Goal: Navigation & Orientation: Find specific page/section

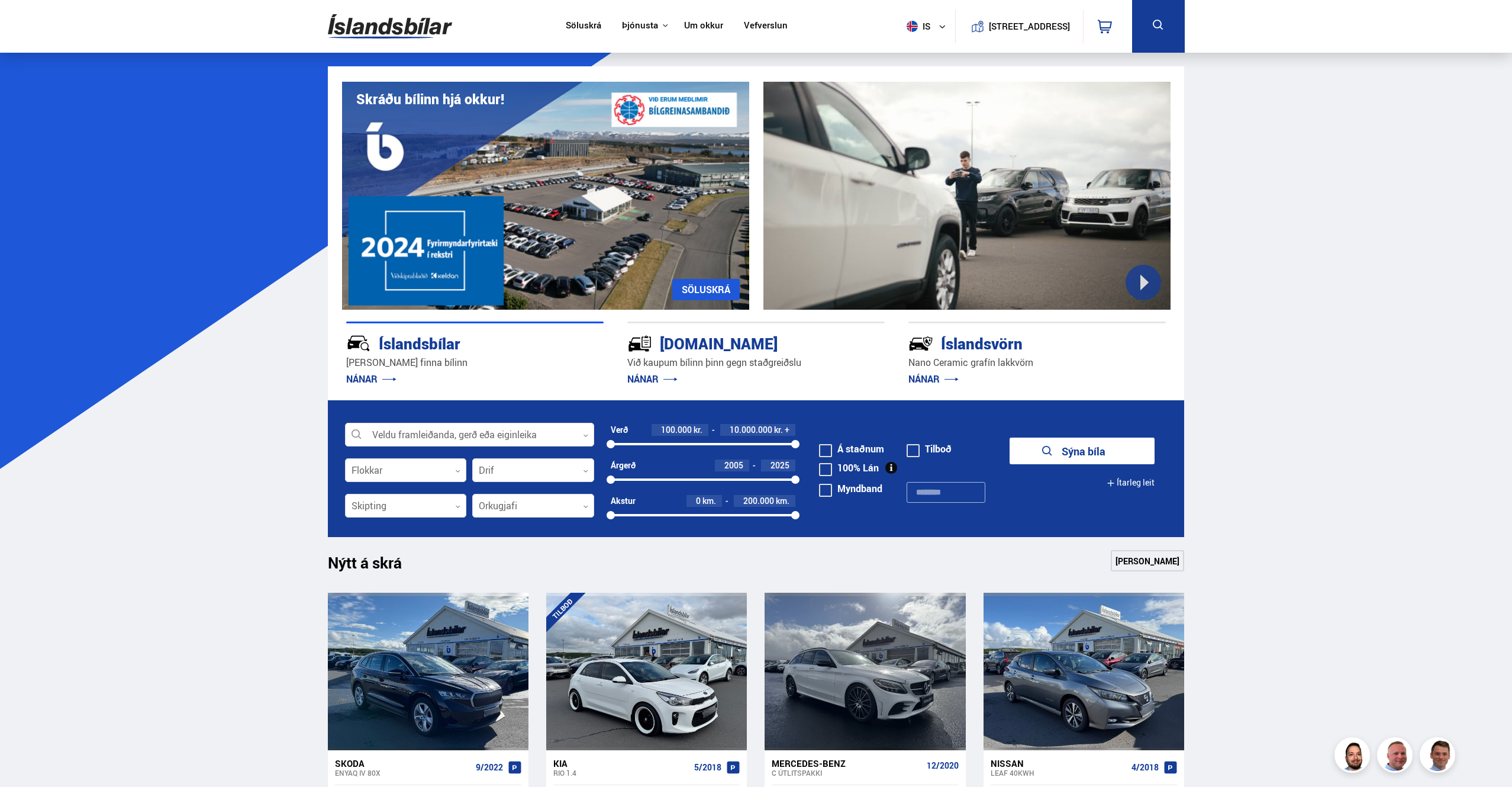
click at [830, 448] on span at bounding box center [825, 451] width 13 height 13
click at [1065, 452] on button "Sýna 149 bíla" at bounding box center [1081, 451] width 145 height 27
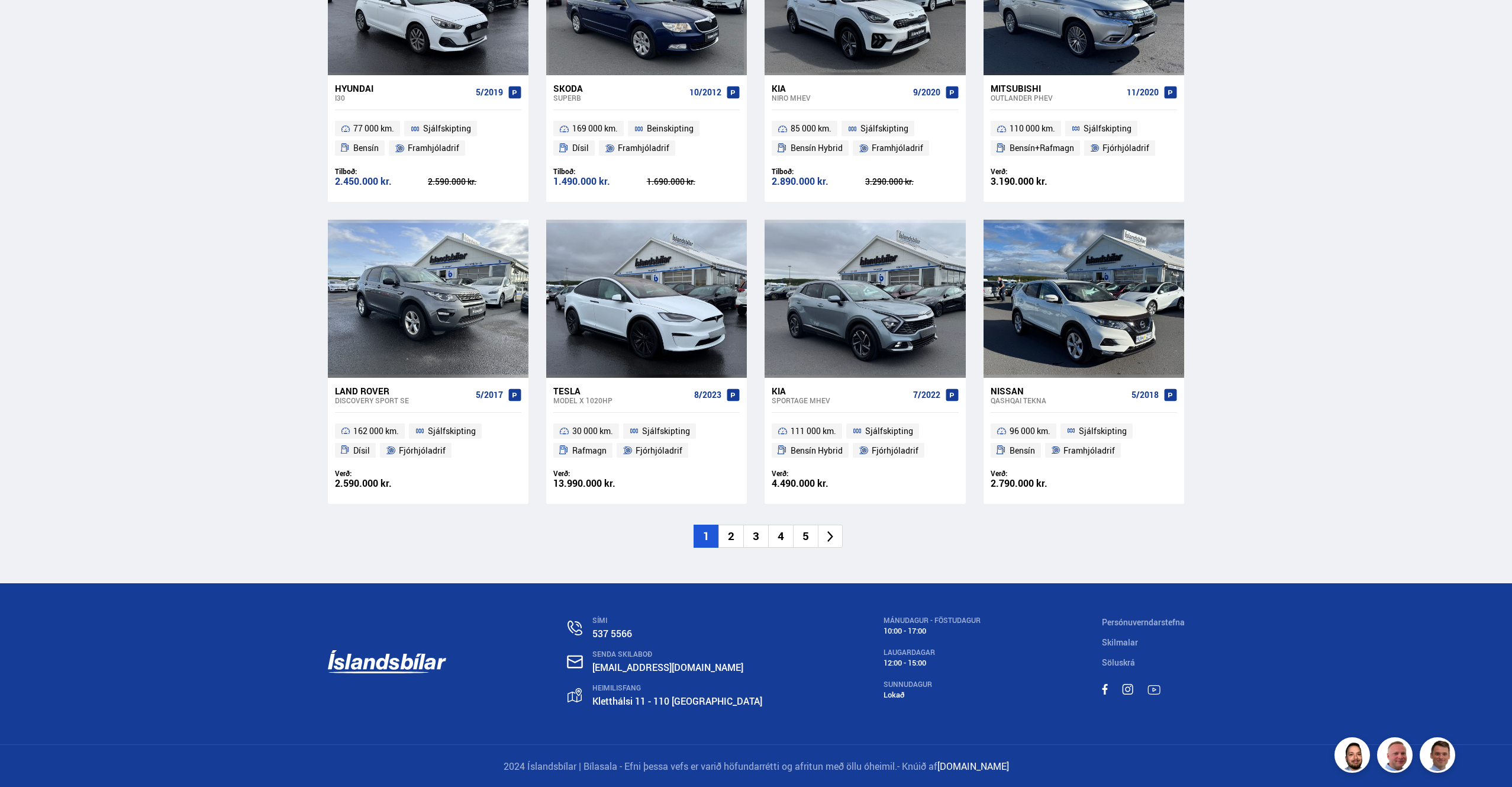
scroll to position [1571, 0]
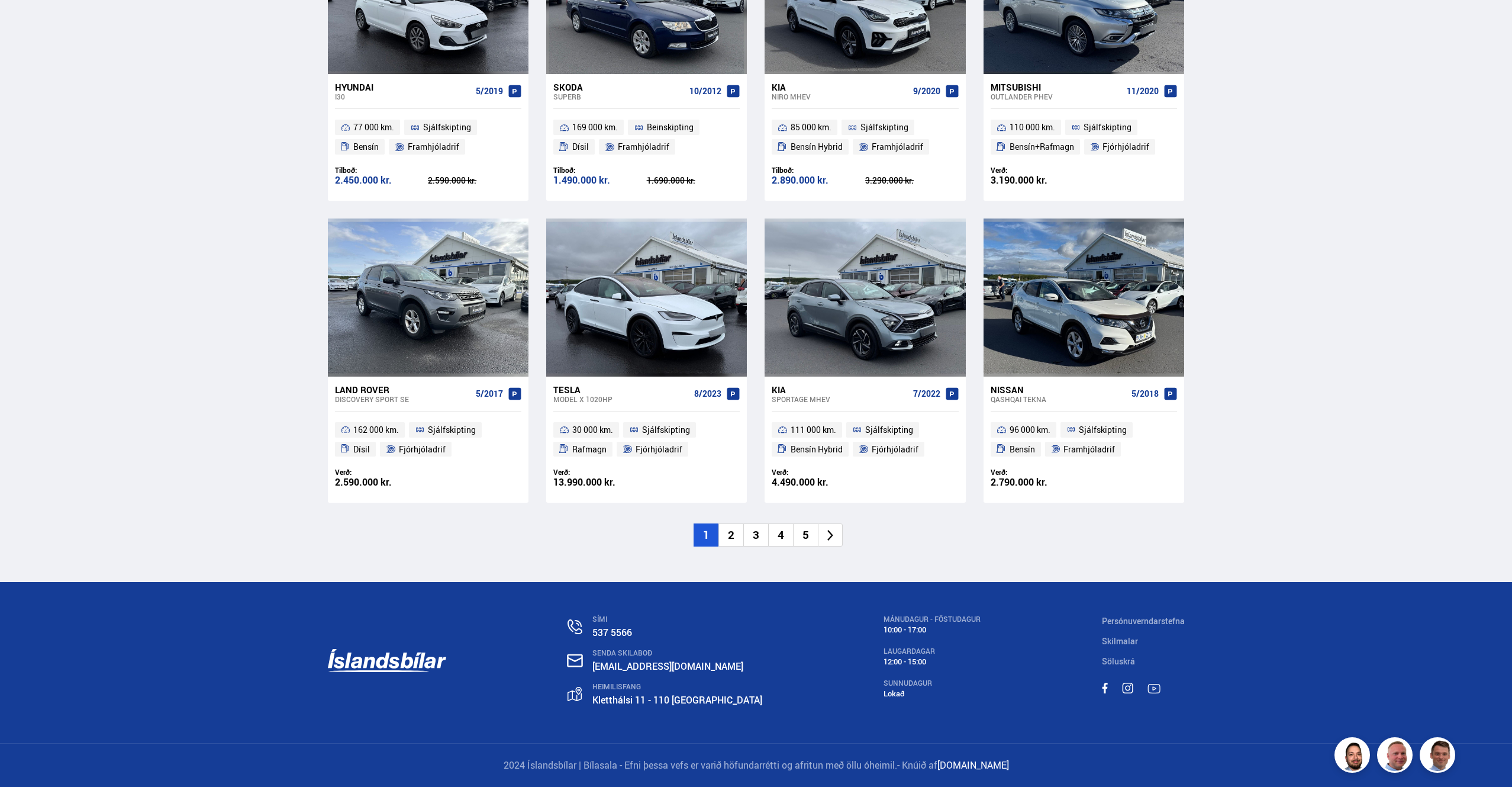
click at [829, 531] on icon at bounding box center [829, 535] width 6 height 11
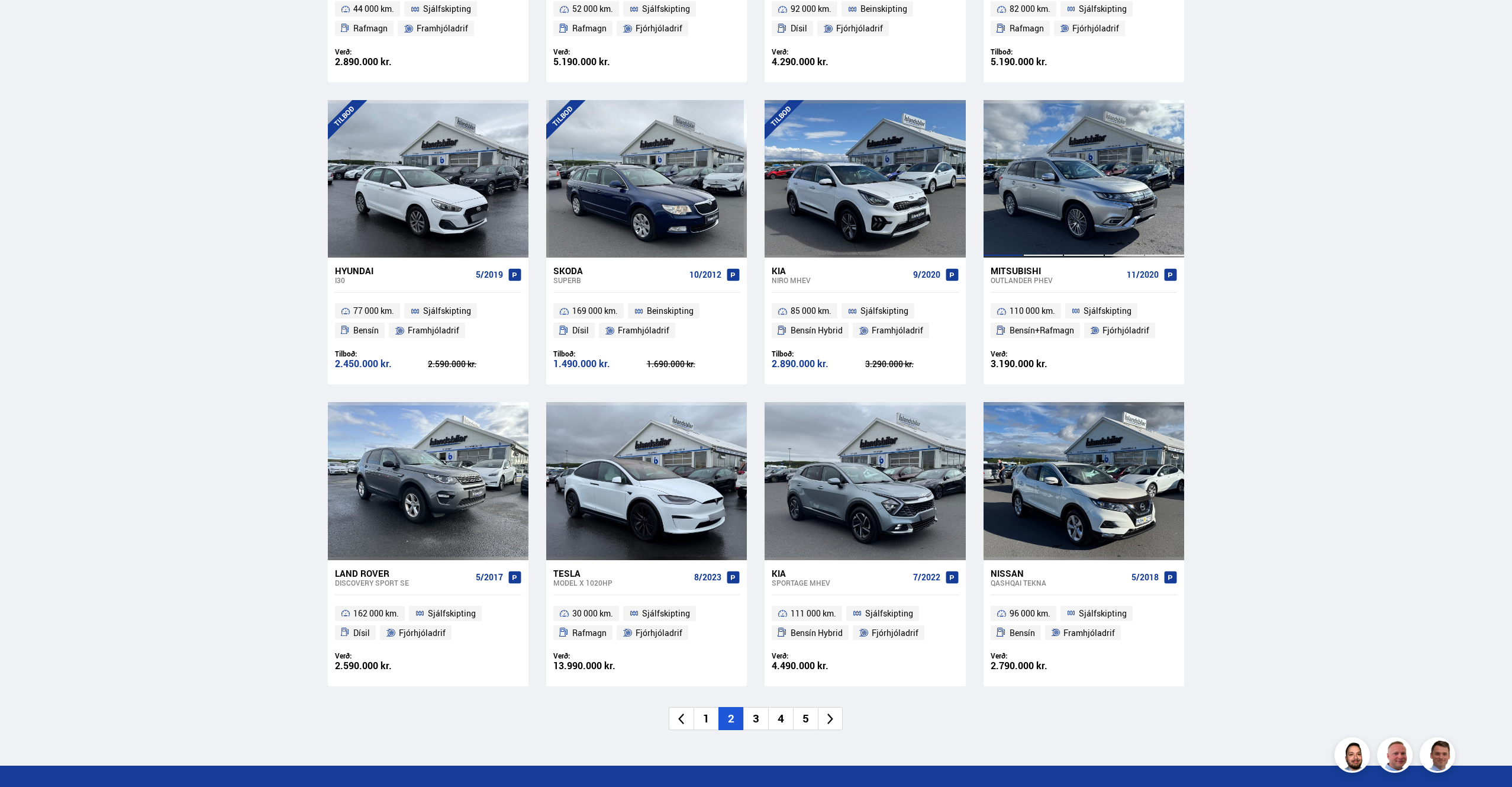
scroll to position [1097, 0]
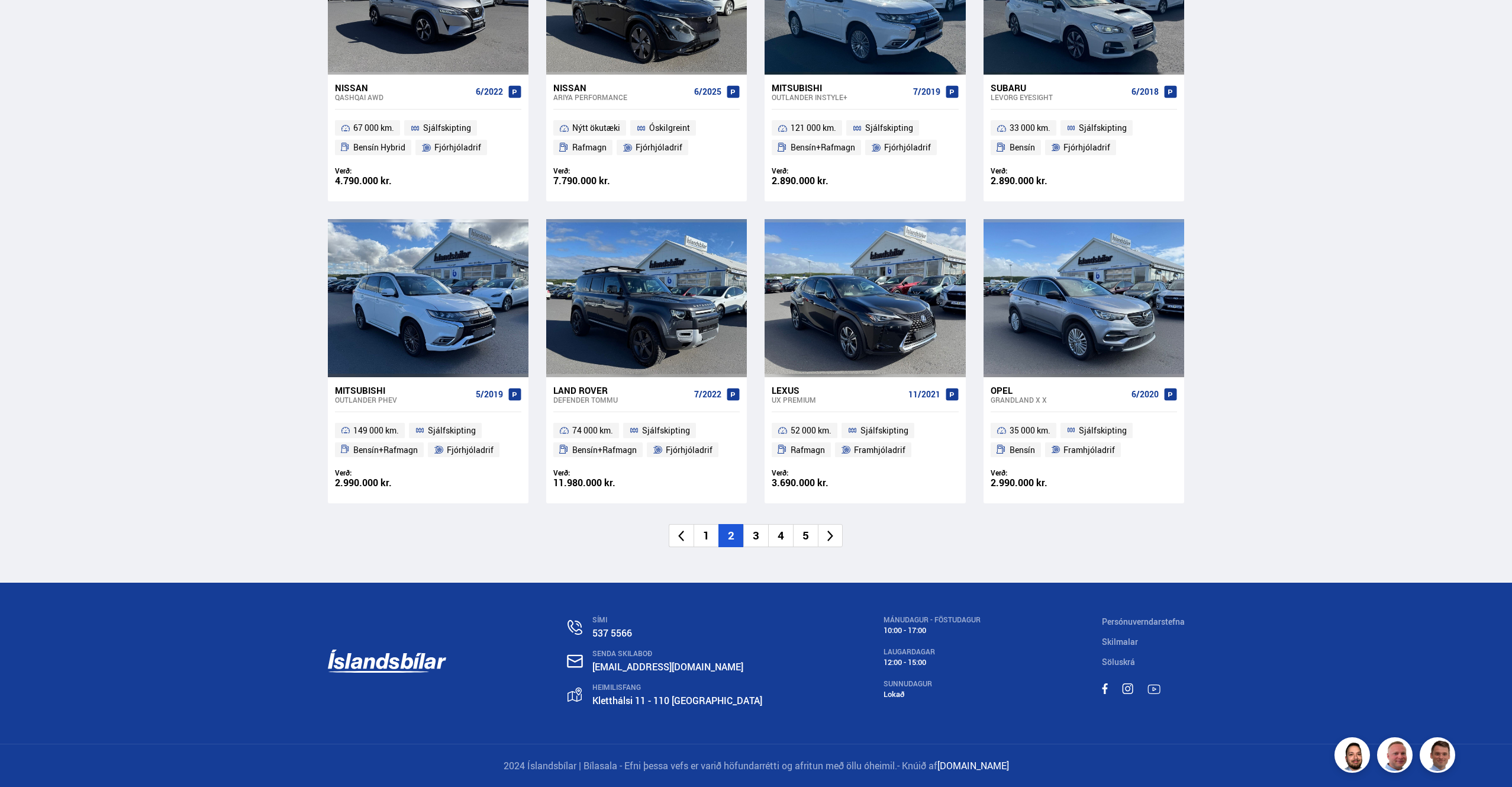
scroll to position [1571, 0]
click at [829, 537] on icon at bounding box center [830, 535] width 13 height 13
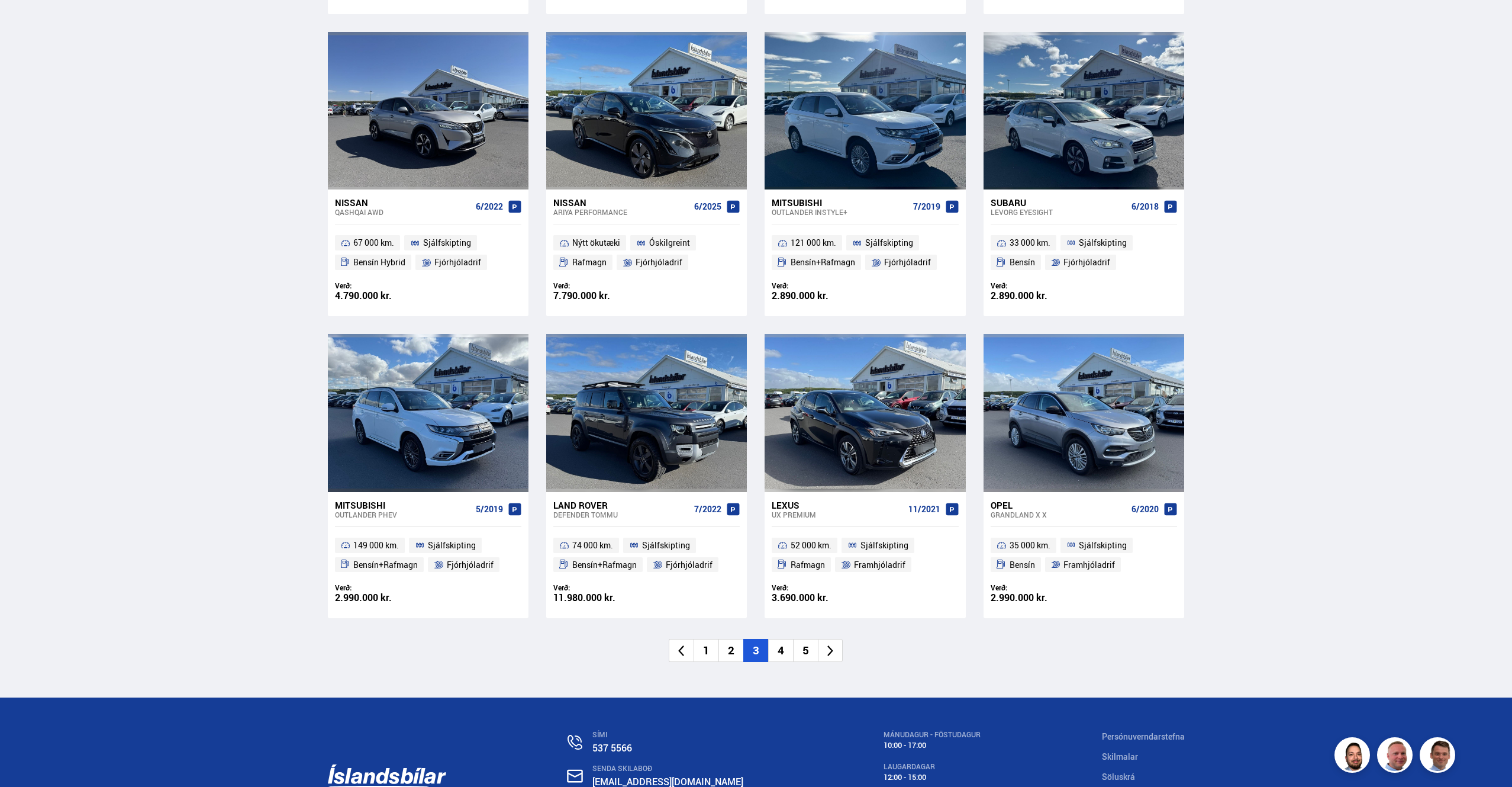
scroll to position [0, 0]
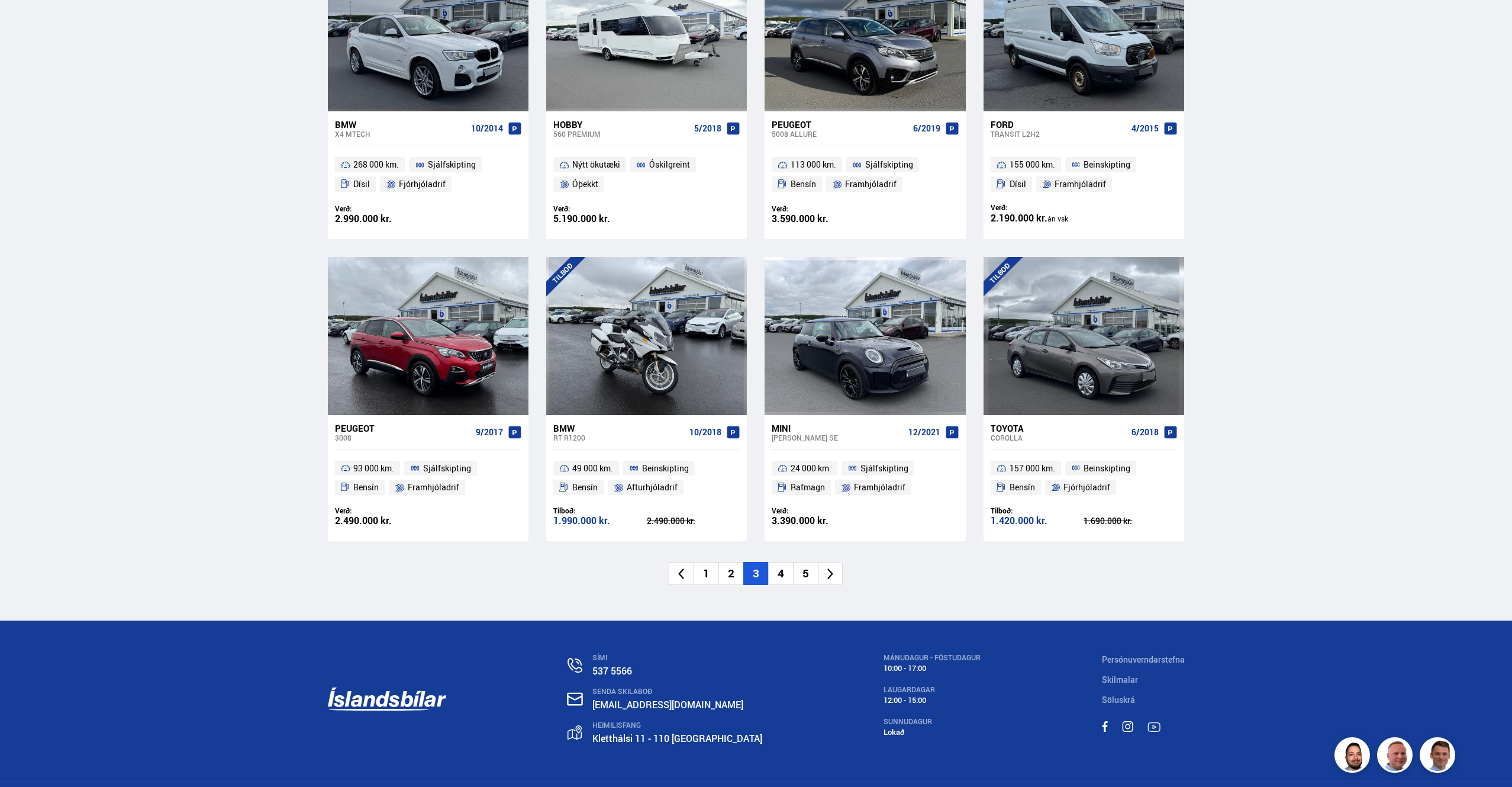
scroll to position [1572, 0]
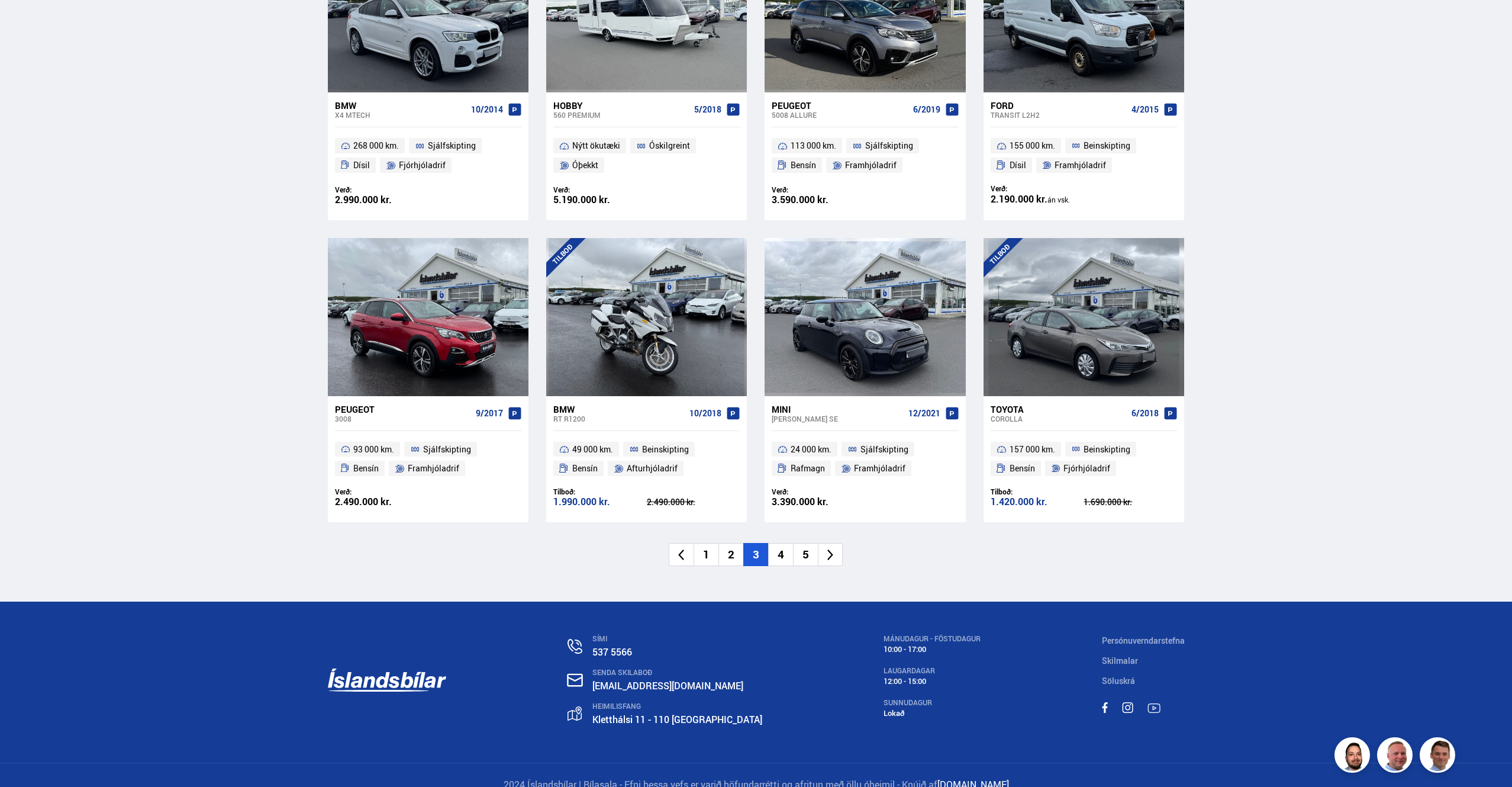
click at [827, 548] on icon at bounding box center [830, 555] width 13 height 13
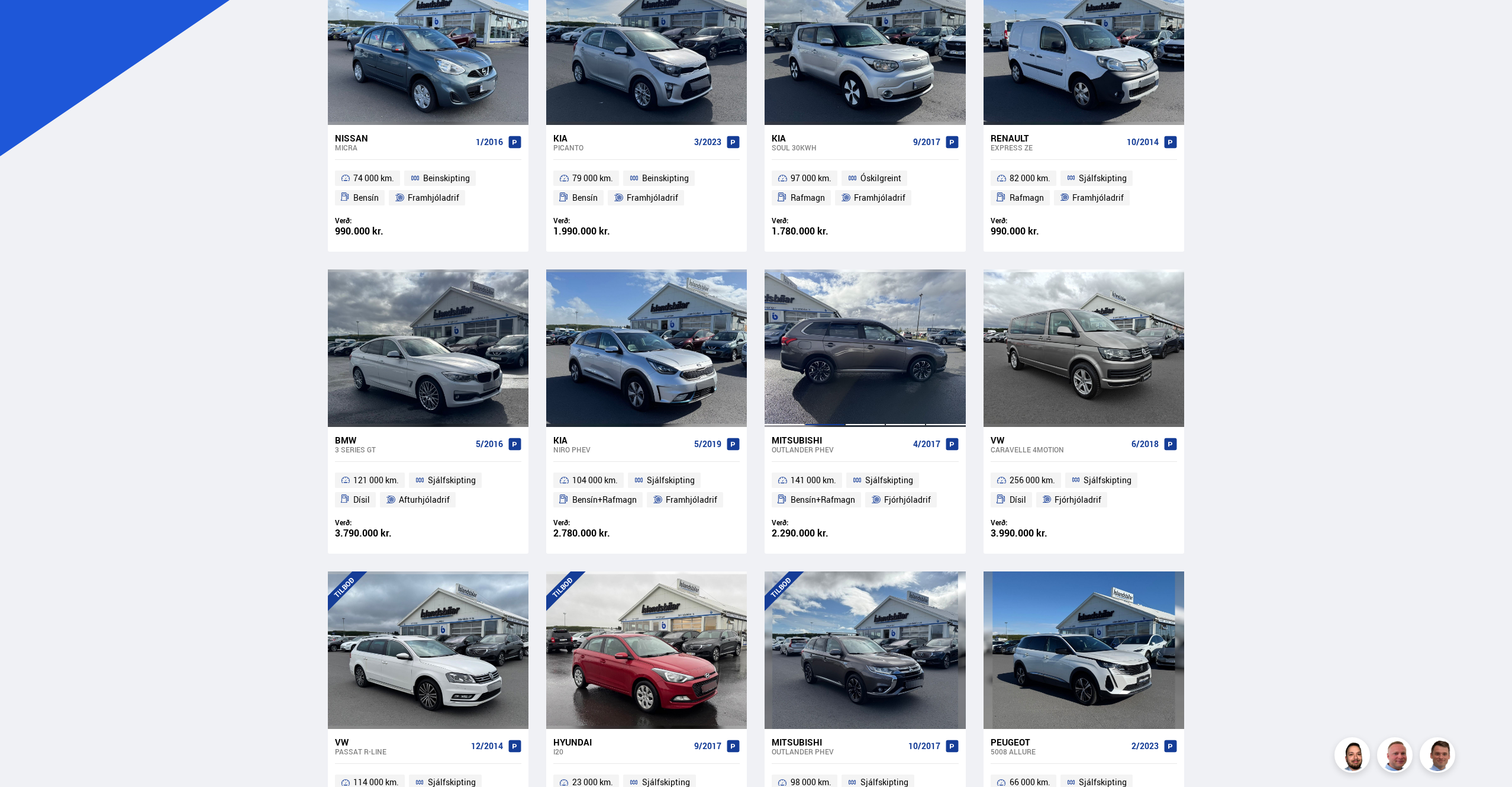
scroll to position [64, 0]
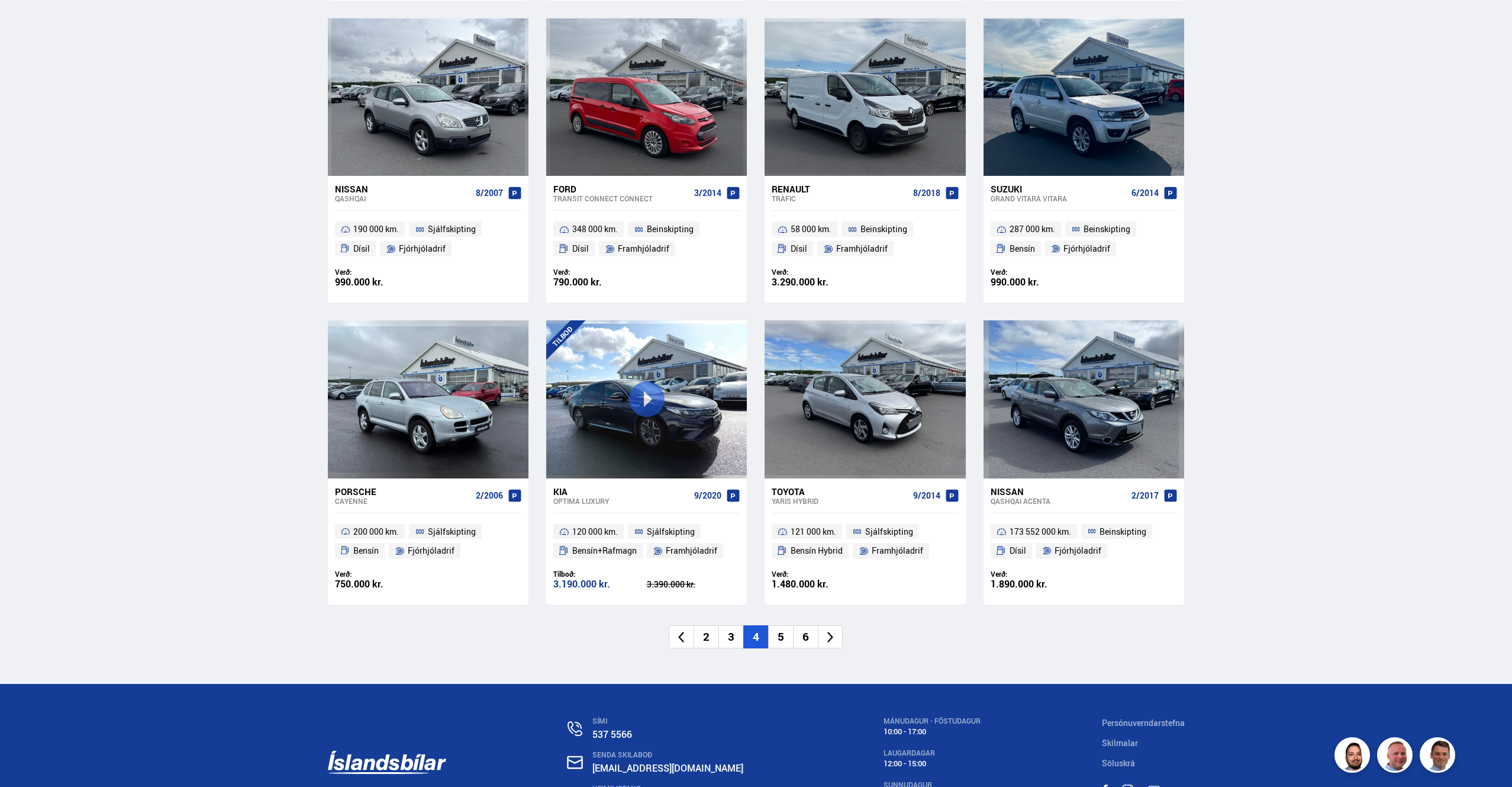
scroll to position [1501, 0]
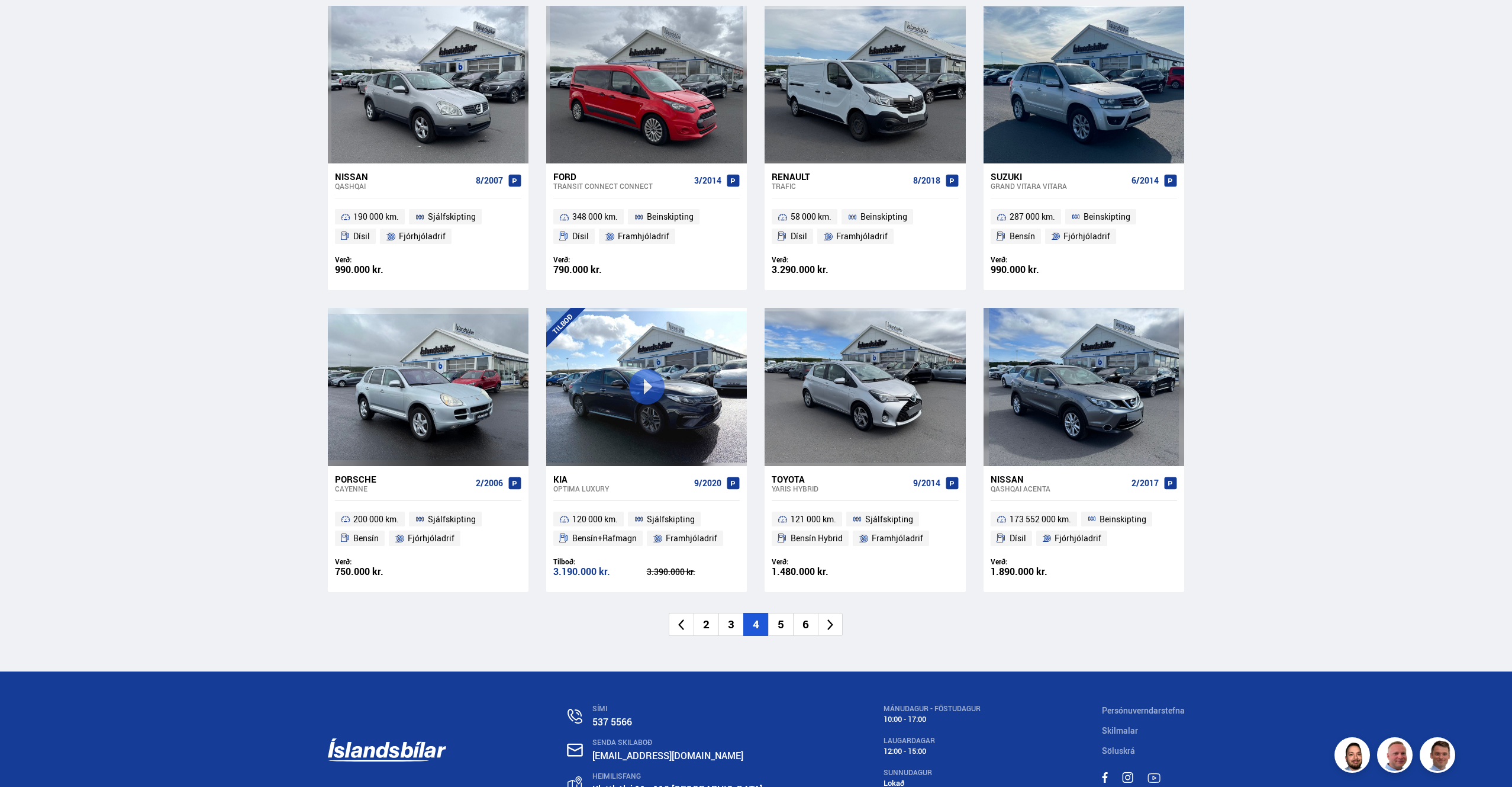
click at [830, 618] on icon at bounding box center [830, 625] width 13 height 13
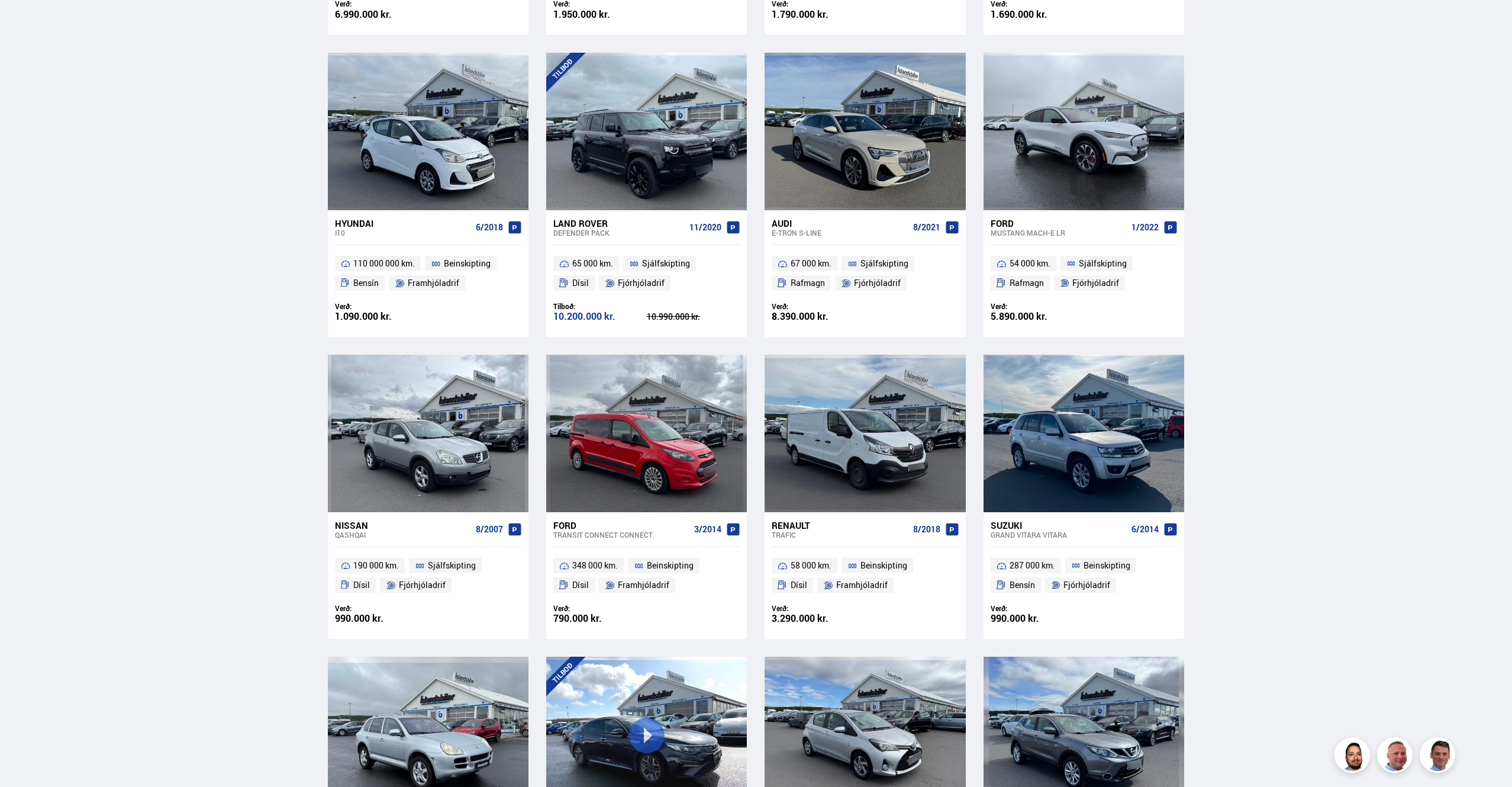
scroll to position [749, 0]
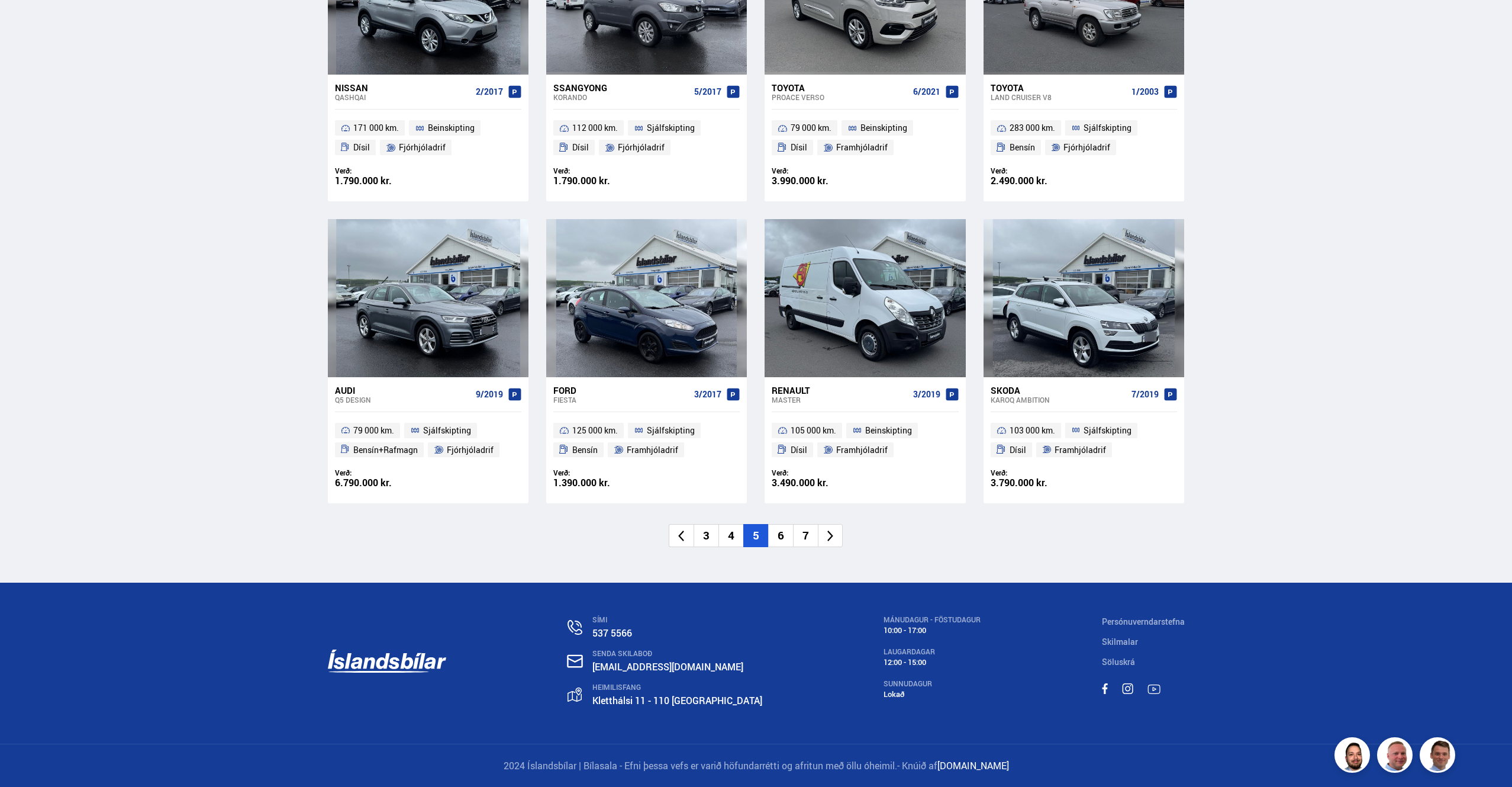
scroll to position [1571, 0]
click at [829, 533] on icon at bounding box center [830, 535] width 13 height 13
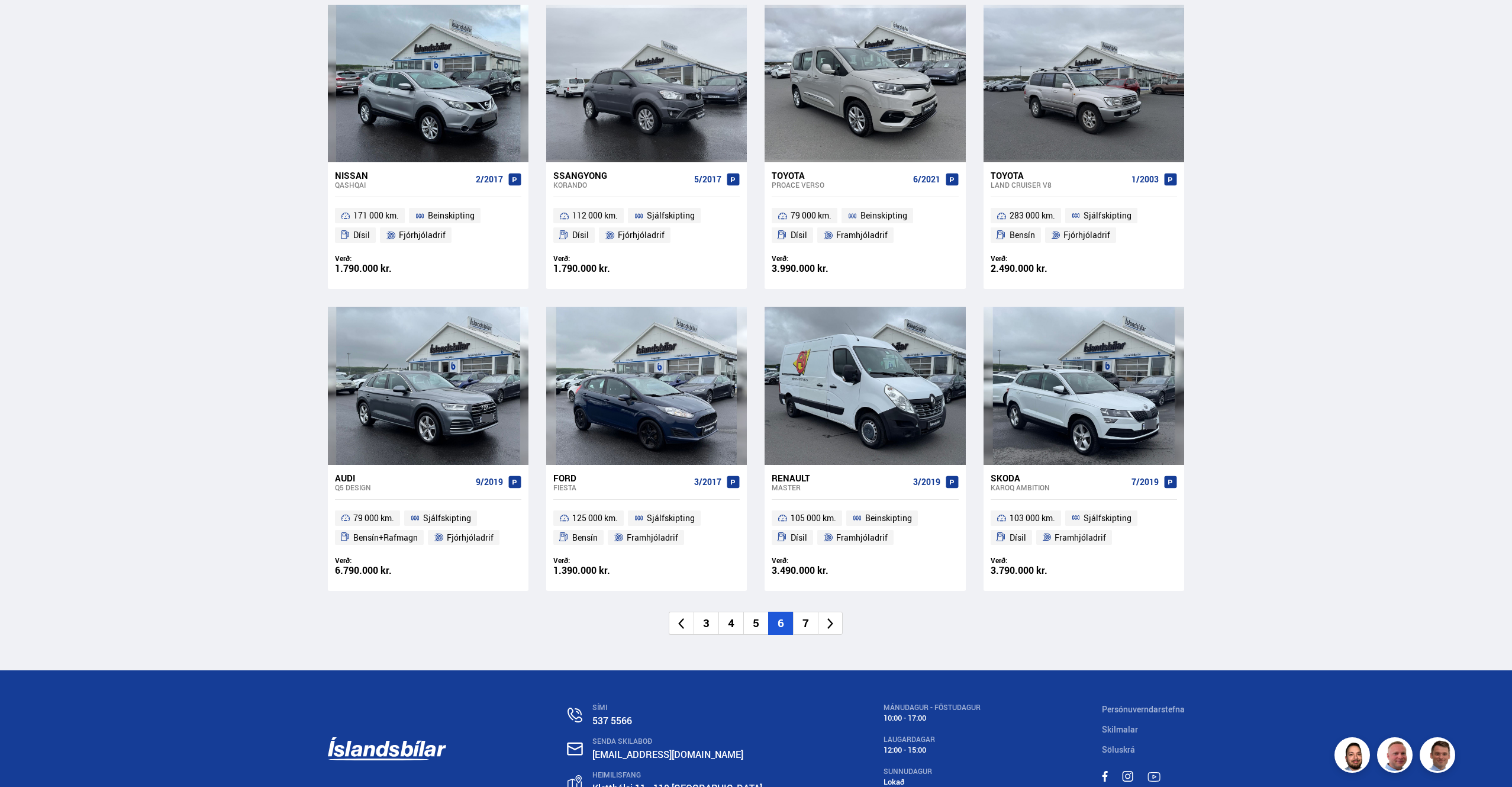
scroll to position [784, 0]
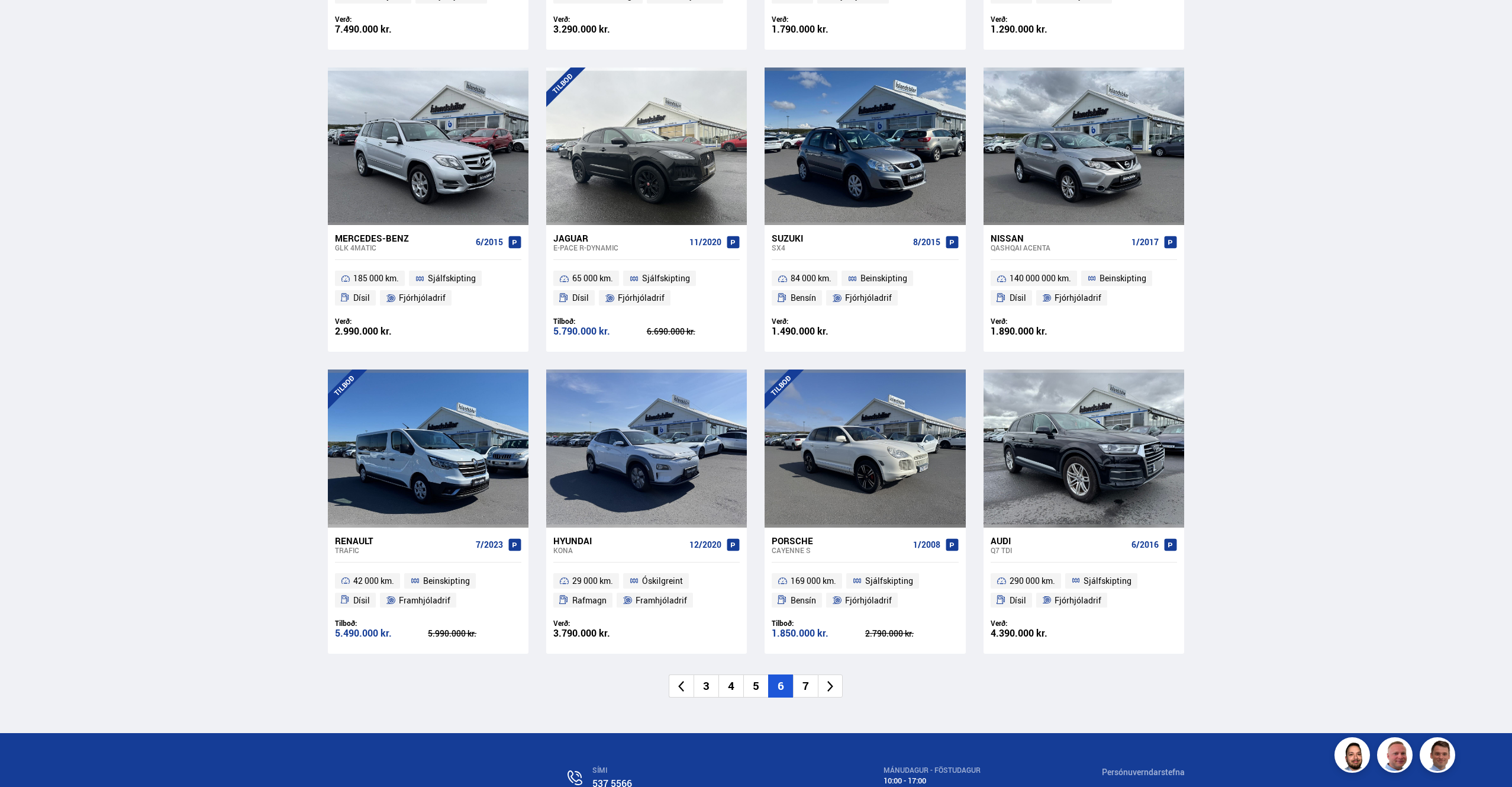
scroll to position [1571, 0]
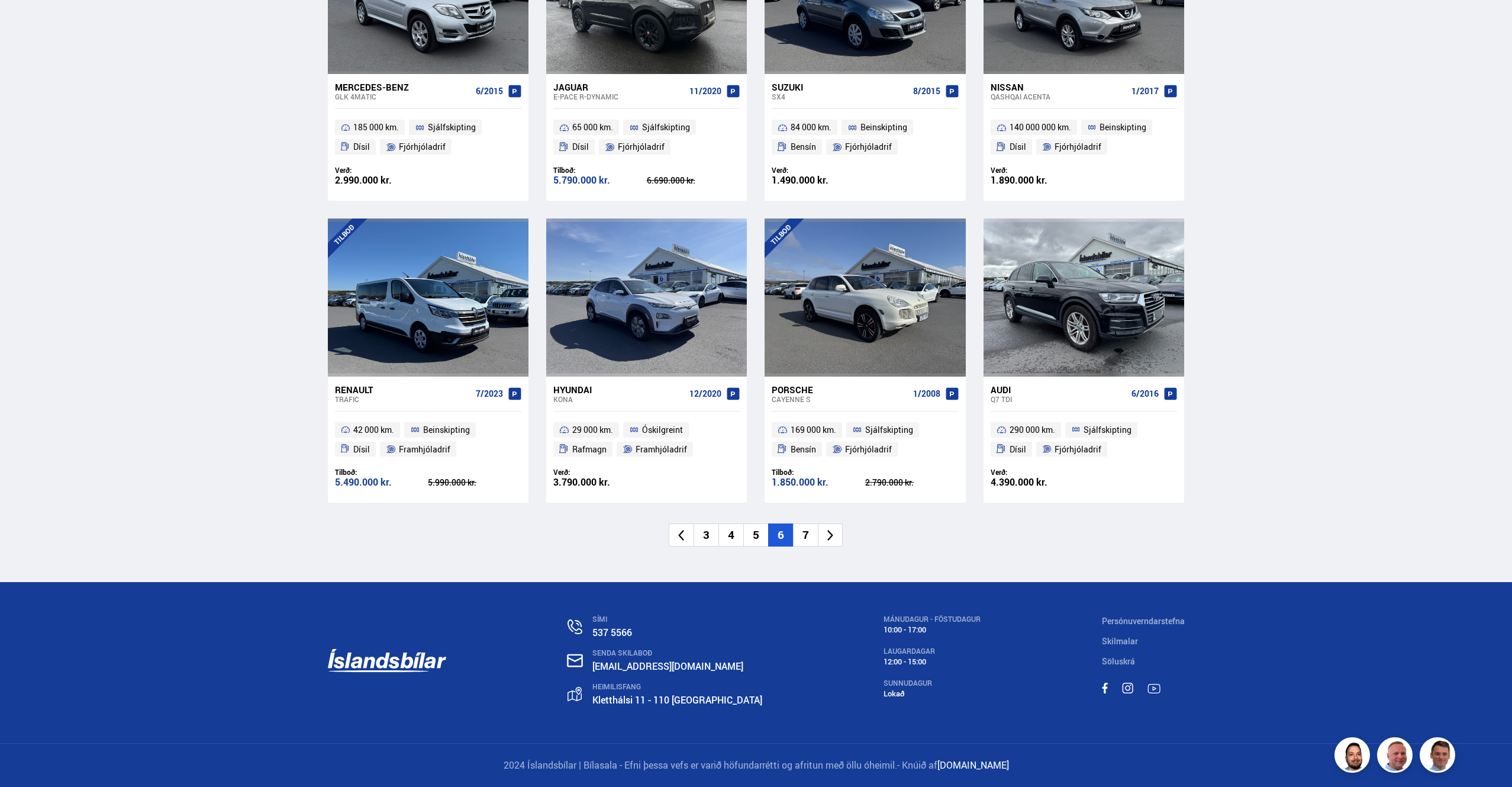
click at [827, 534] on icon at bounding box center [830, 535] width 13 height 13
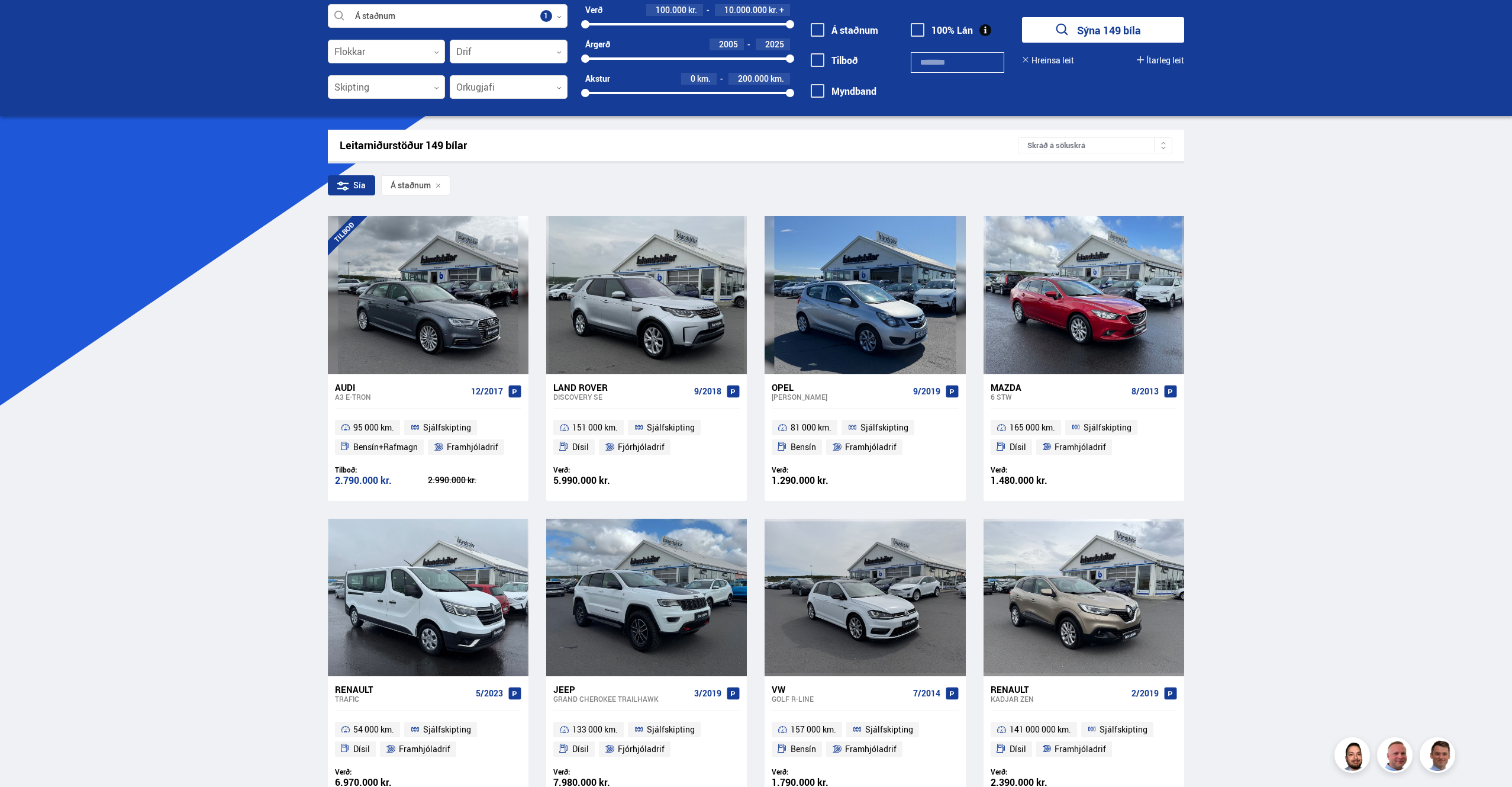
scroll to position [0, 0]
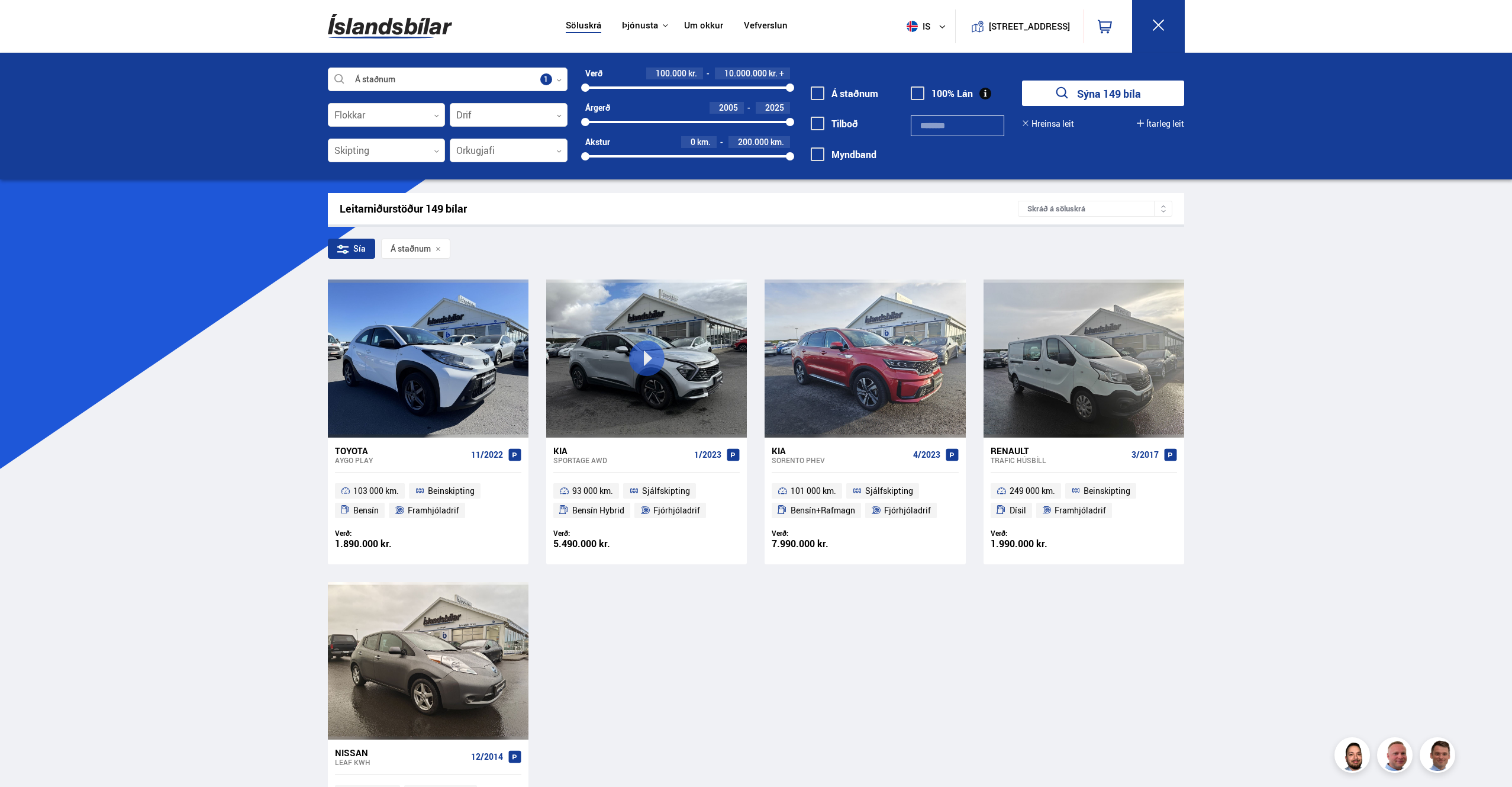
drag, startPoint x: 1095, startPoint y: 94, endPoint x: 998, endPoint y: 122, distance: 101.0
click at [1094, 94] on button "Sýna 149 bíla" at bounding box center [1102, 93] width 162 height 25
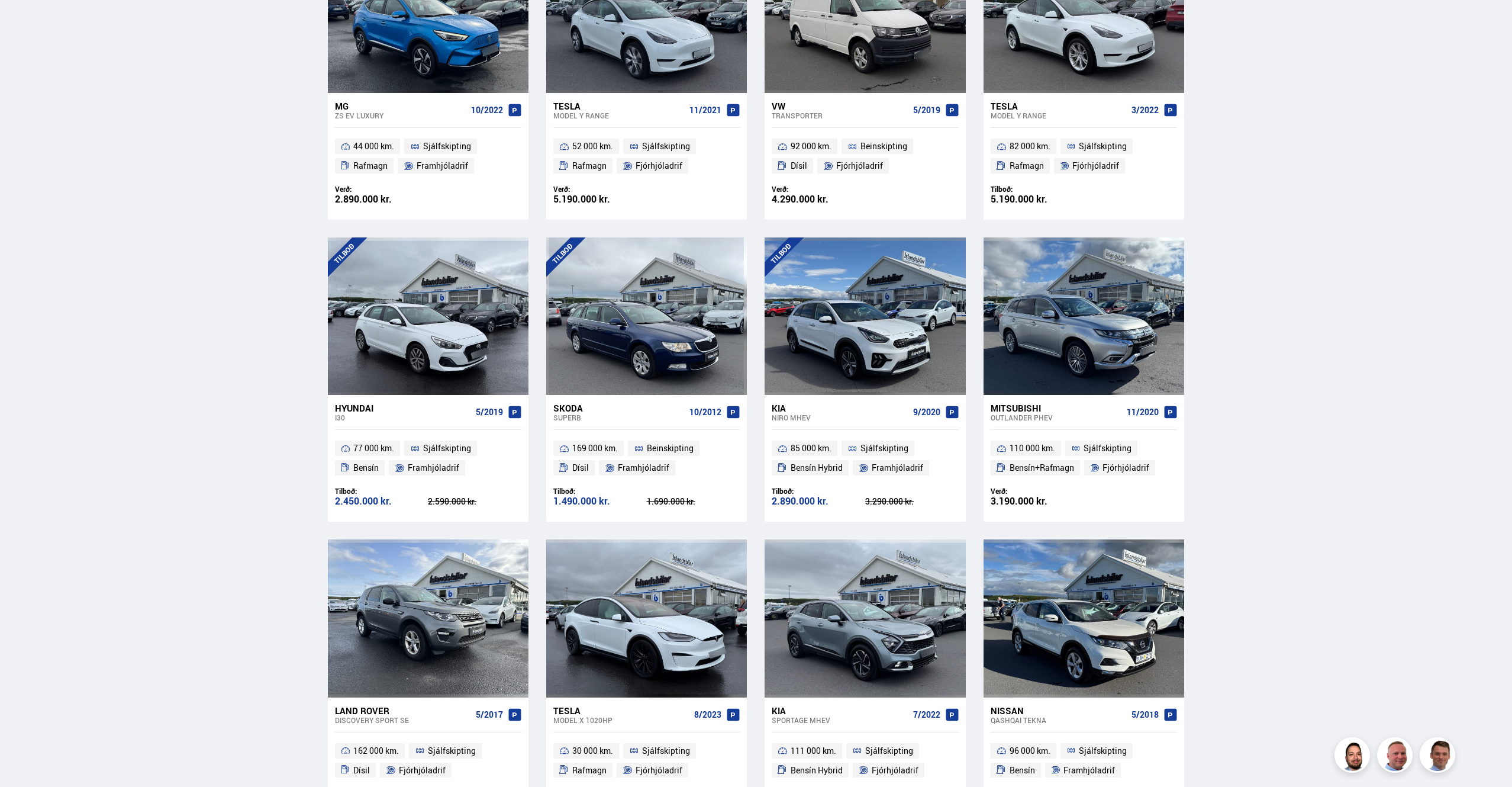
scroll to position [1571, 0]
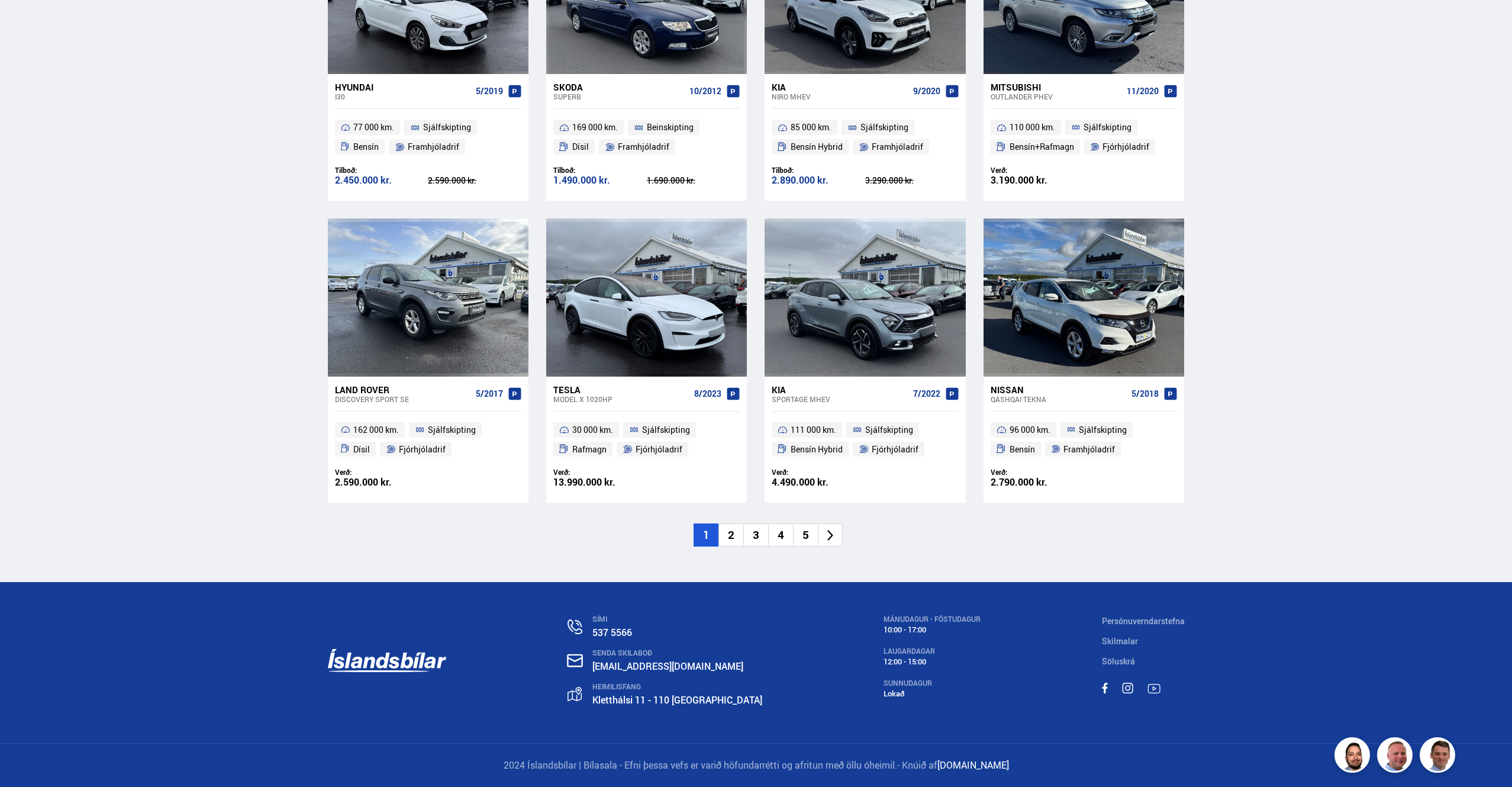
click at [830, 536] on icon at bounding box center [829, 535] width 6 height 11
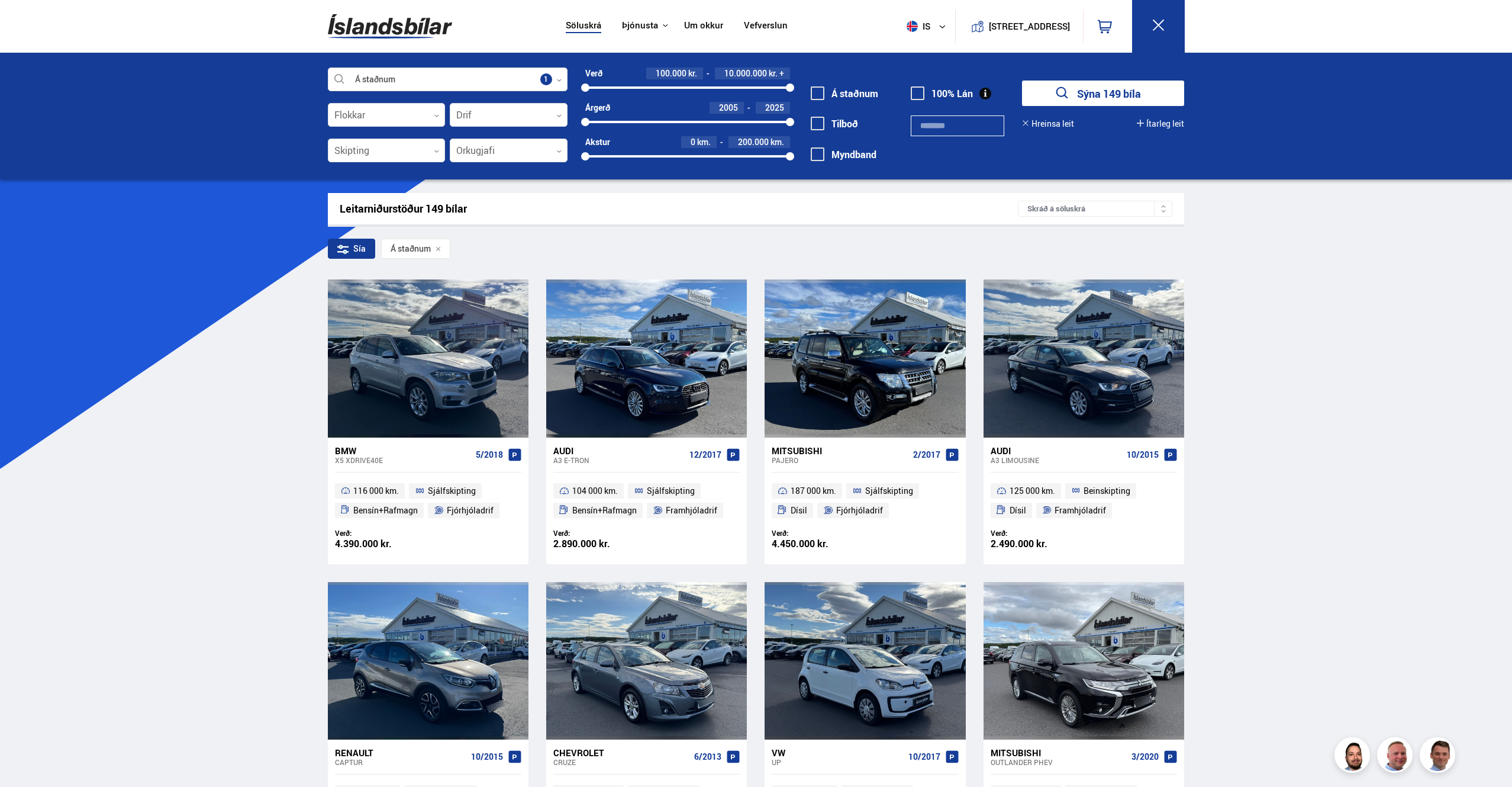
click at [819, 122] on span at bounding box center [817, 123] width 13 height 13
click at [817, 92] on span at bounding box center [817, 93] width 13 height 13
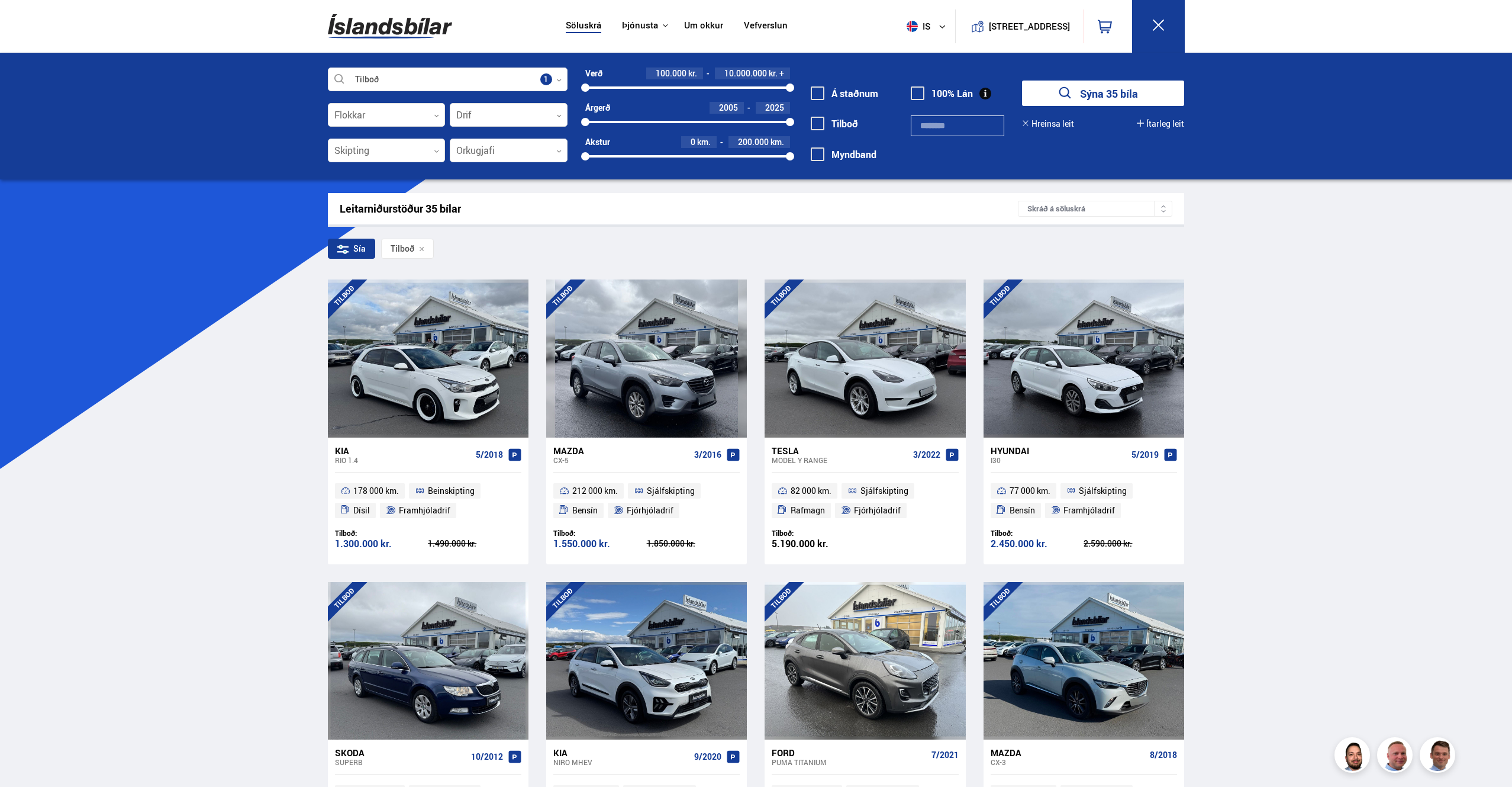
click at [1101, 92] on button "Sýna 35 bíla" at bounding box center [1102, 93] width 162 height 25
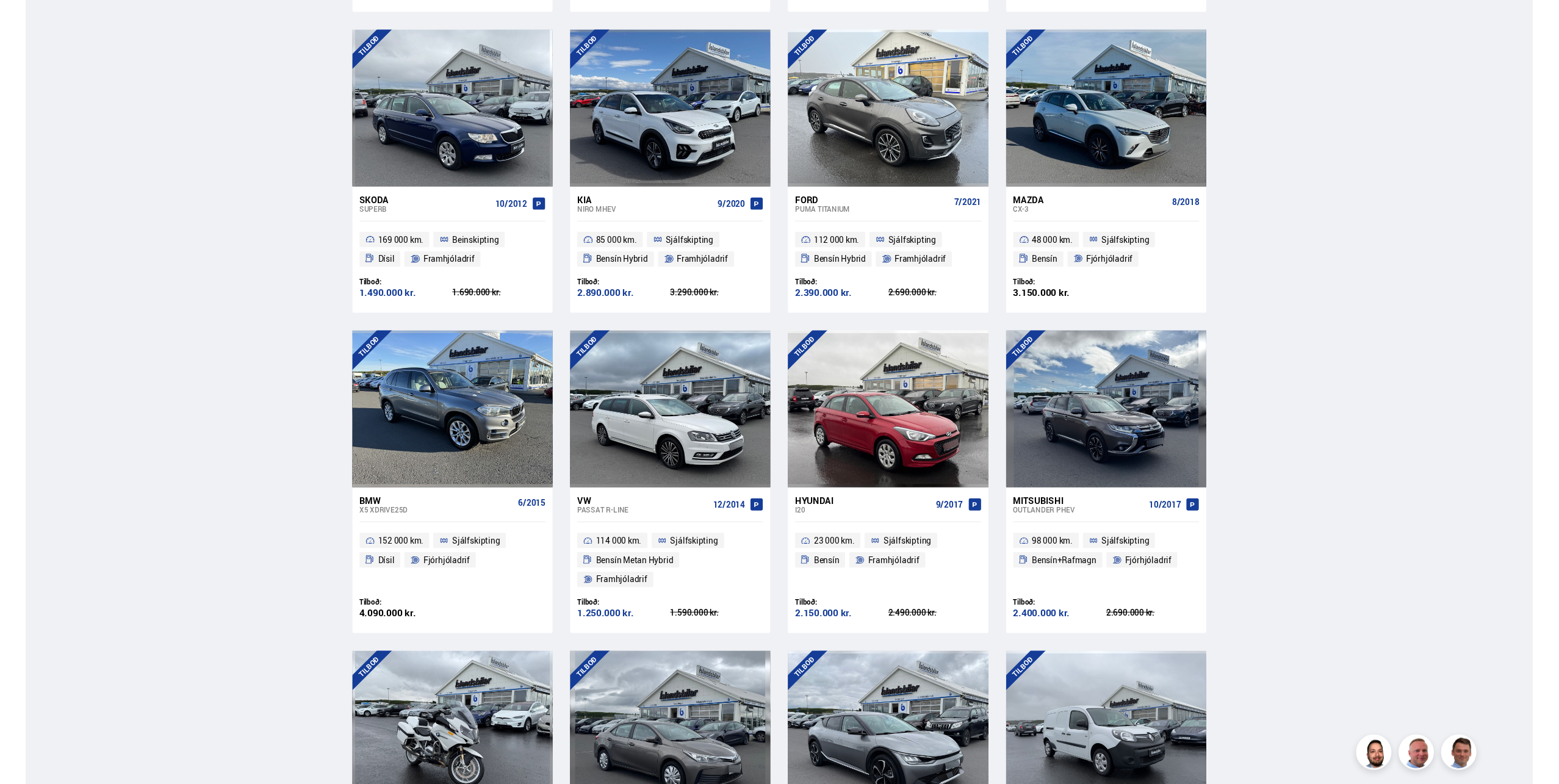
scroll to position [732, 0]
